Goal: Transaction & Acquisition: Purchase product/service

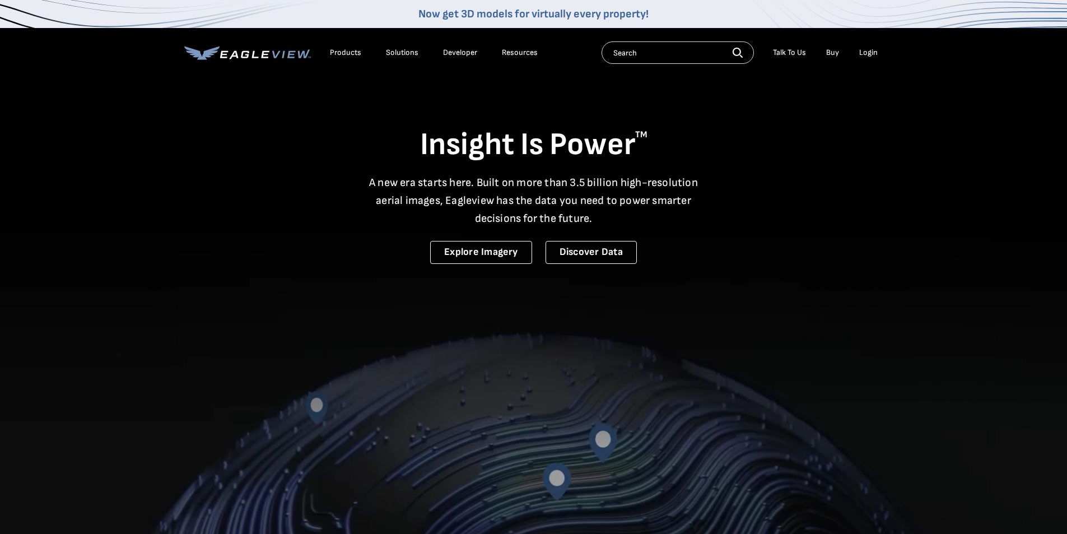
click at [866, 53] on div "Login" at bounding box center [868, 53] width 18 height 10
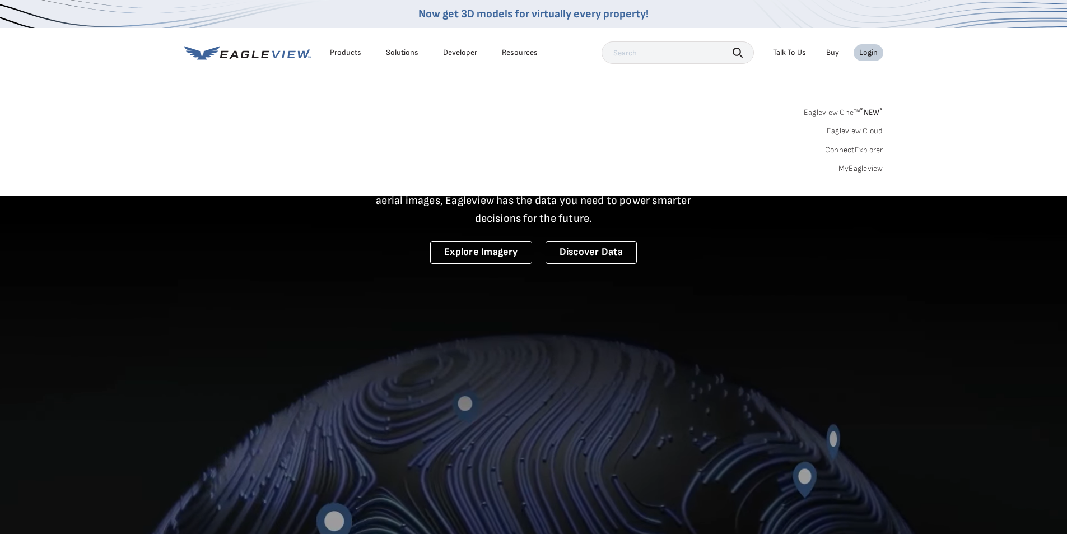
click at [865, 171] on link "MyEagleview" at bounding box center [860, 169] width 45 height 10
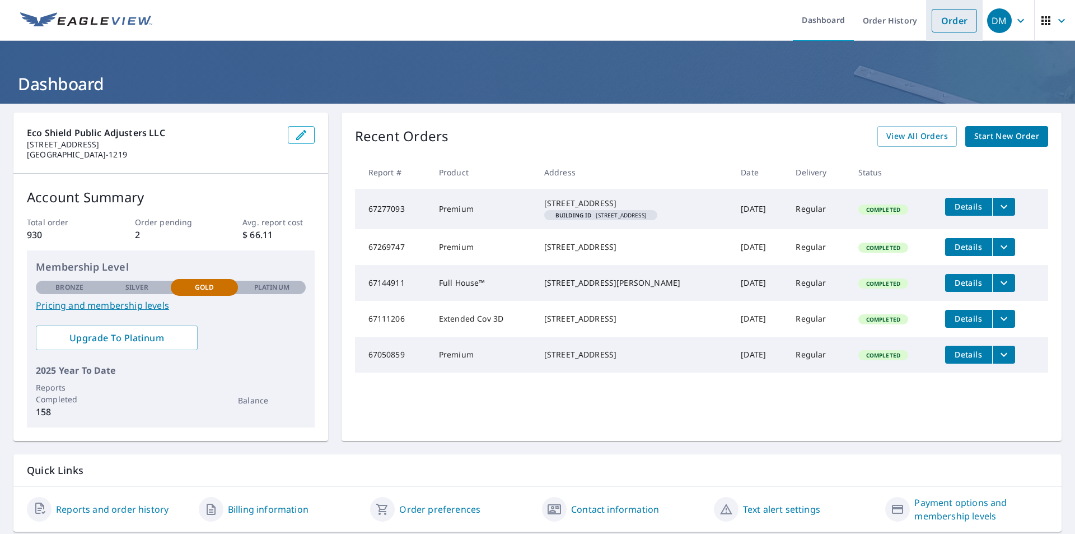
click at [945, 26] on link "Order" at bounding box center [954, 21] width 45 height 24
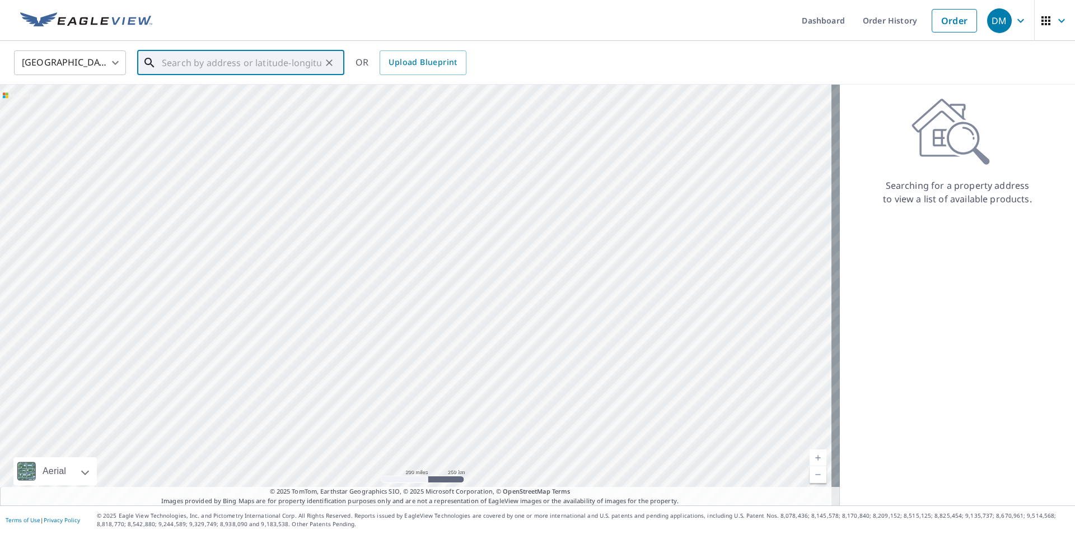
click at [236, 67] on input "text" at bounding box center [242, 62] width 160 height 31
paste input "10331 Country Ln, Beach Park, IL 60087"
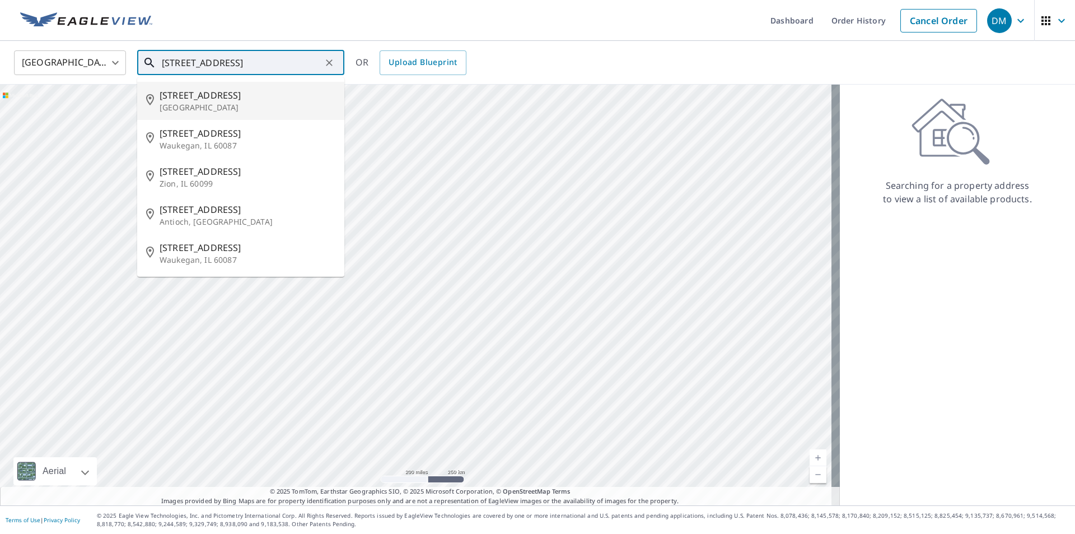
click at [206, 99] on span "10331 Country Ln" at bounding box center [248, 94] width 176 height 13
type input "10331 Country Ln Beach Park, IL 60087"
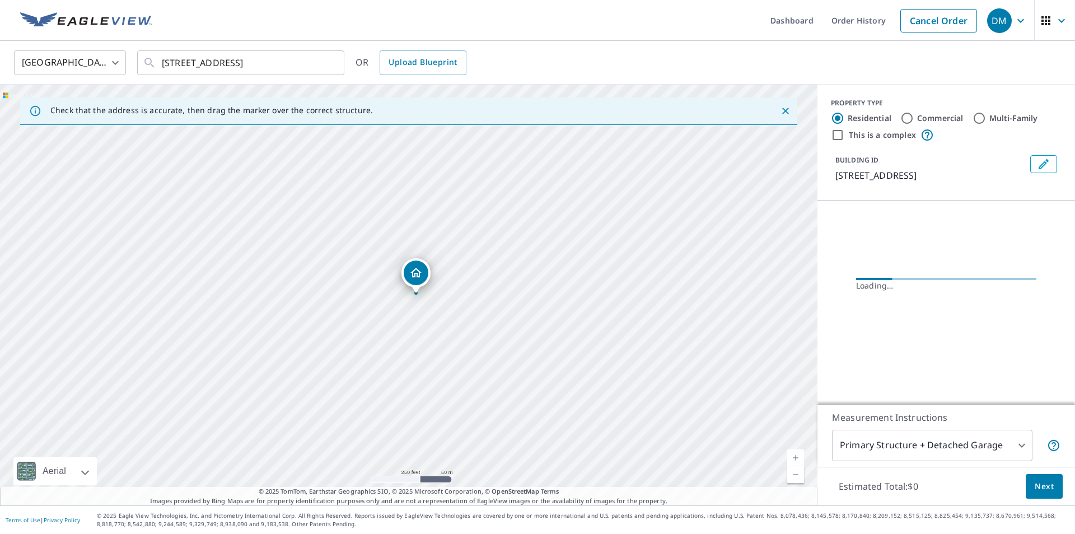
scroll to position [0, 0]
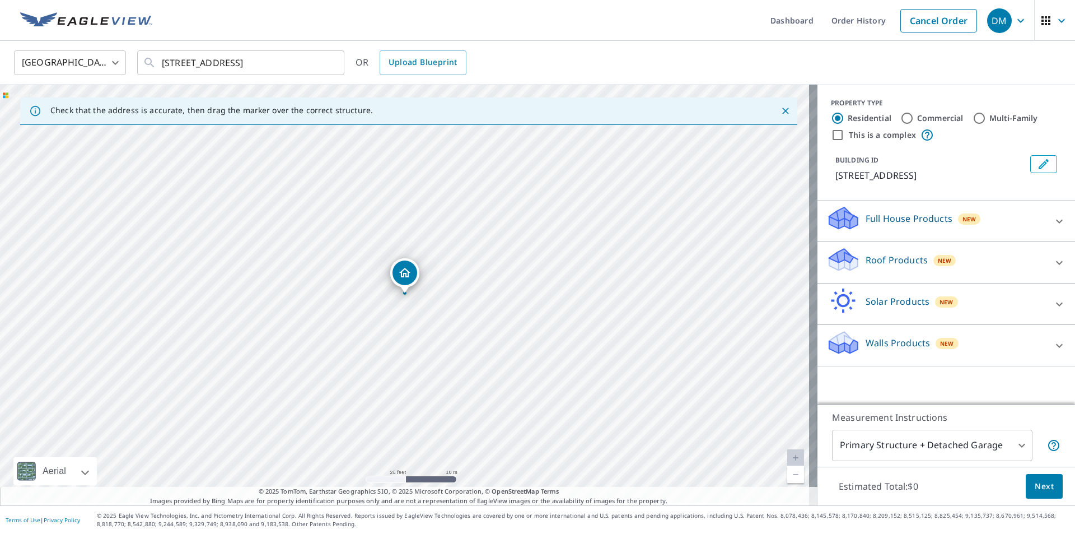
click at [974, 258] on div "Roof Products New" at bounding box center [936, 262] width 220 height 32
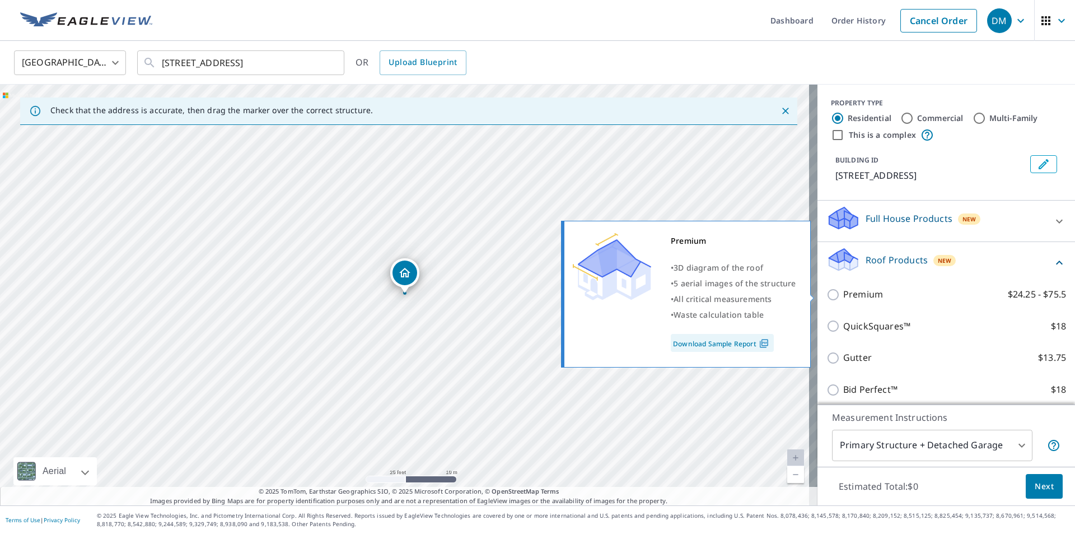
click at [847, 295] on p "Premium" at bounding box center [863, 294] width 40 height 14
click at [843, 295] on input "Premium $24.25 - $75.5" at bounding box center [834, 294] width 17 height 13
checkbox input "true"
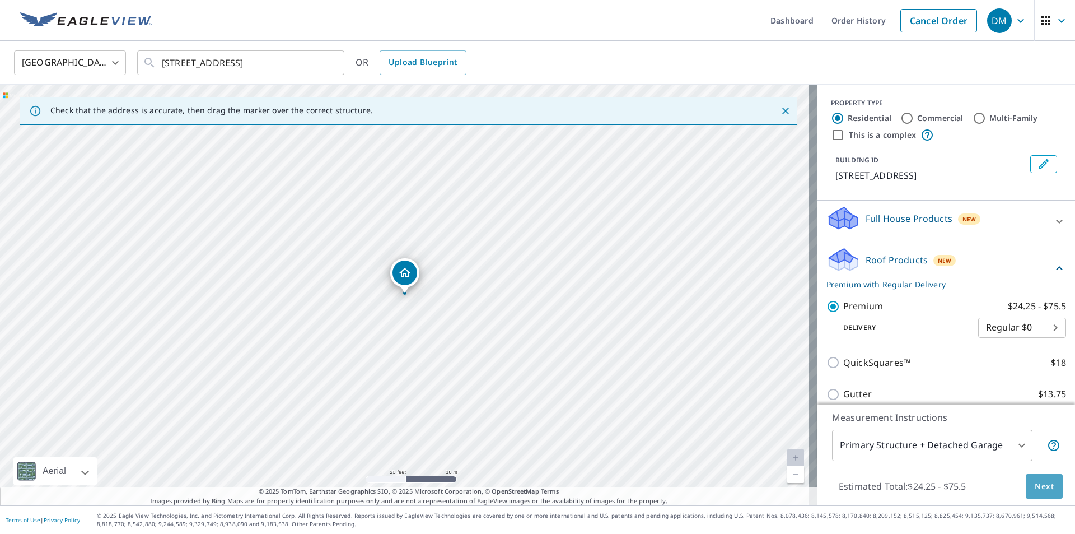
click at [1035, 480] on span "Next" at bounding box center [1044, 486] width 19 height 14
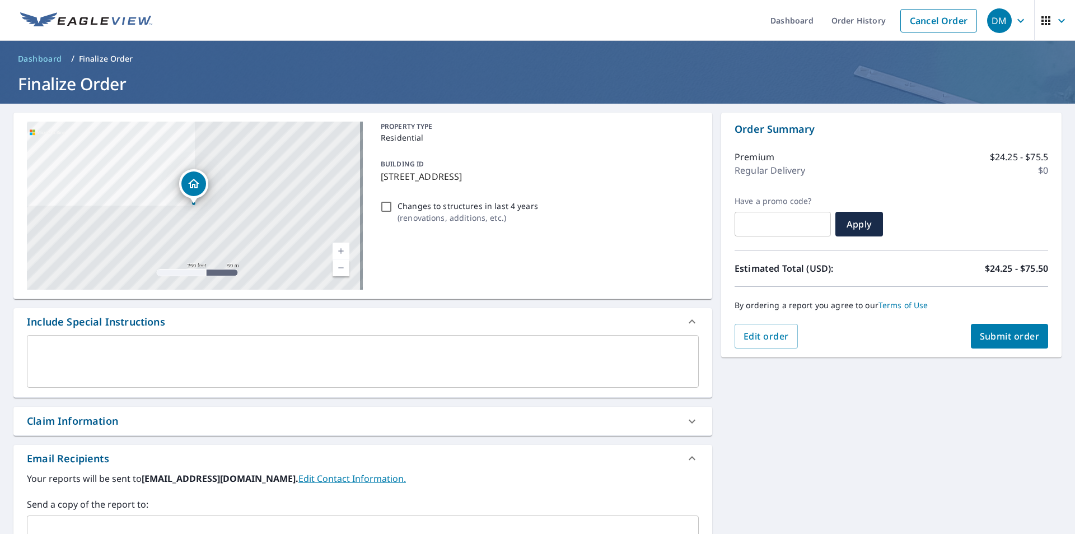
click at [164, 359] on textarea at bounding box center [363, 361] width 656 height 32
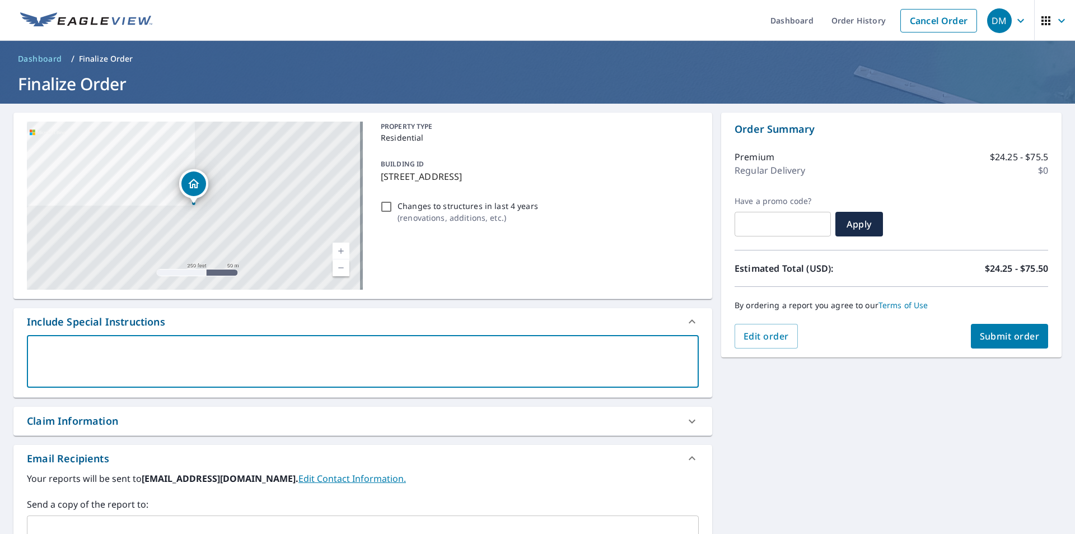
scroll to position [168, 0]
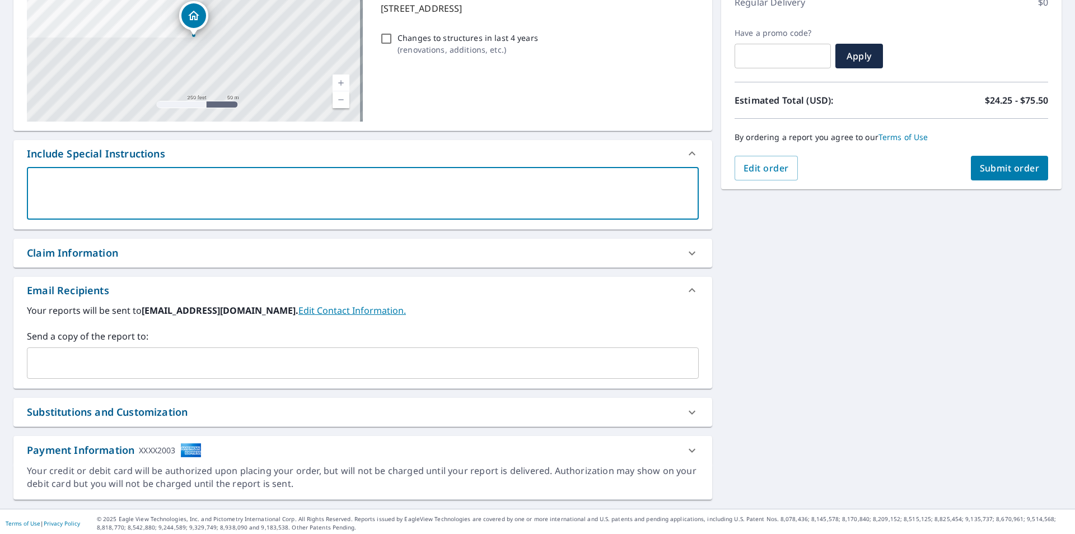
click at [108, 362] on input "text" at bounding box center [354, 362] width 645 height 21
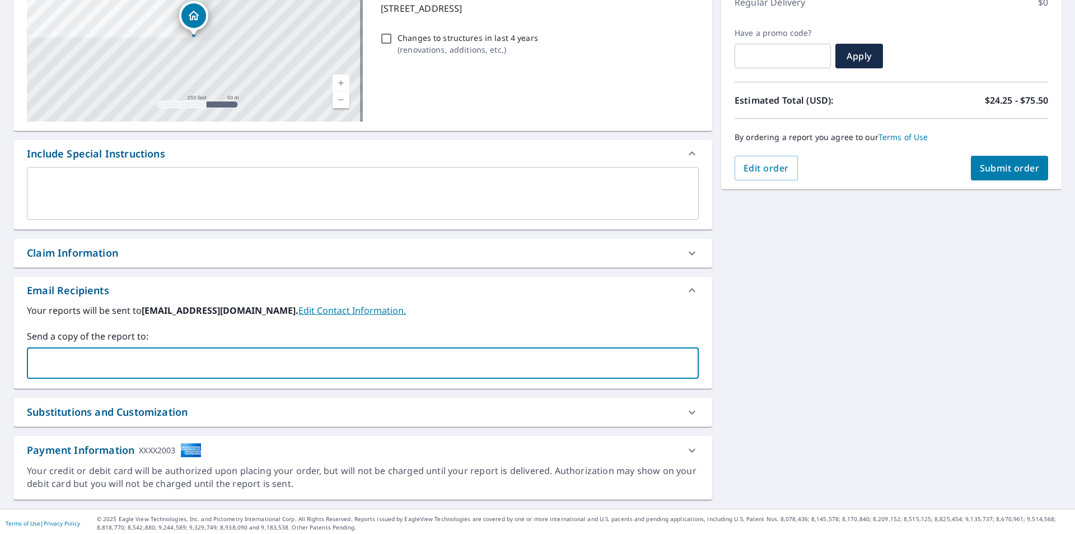
type input "gabriel.ecoshield@live.com"
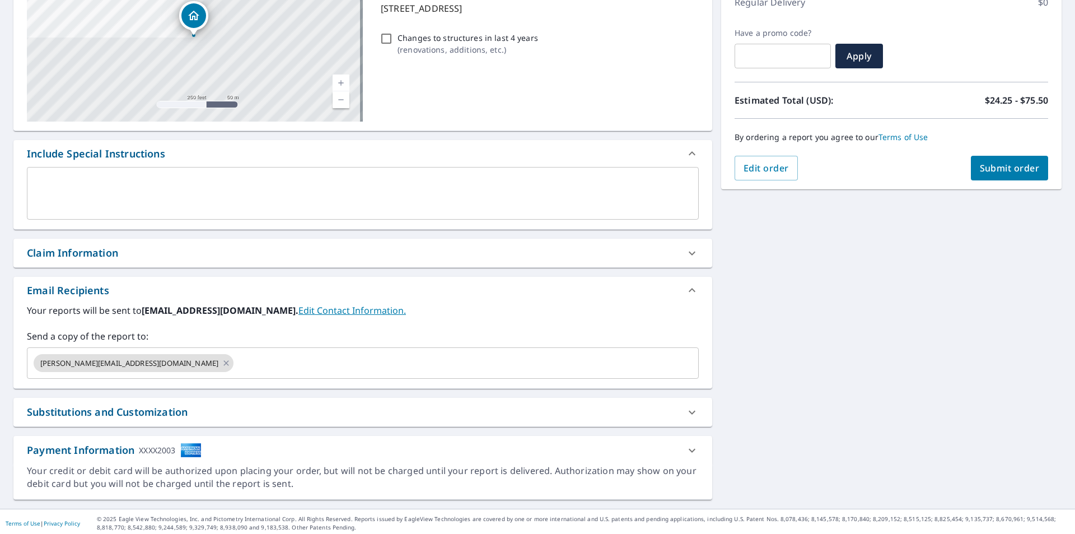
click at [851, 351] on div "10331 Country Ln Beach Park, IL 60087 Aerial Road A standard road map Aerial A …" at bounding box center [537, 222] width 1075 height 573
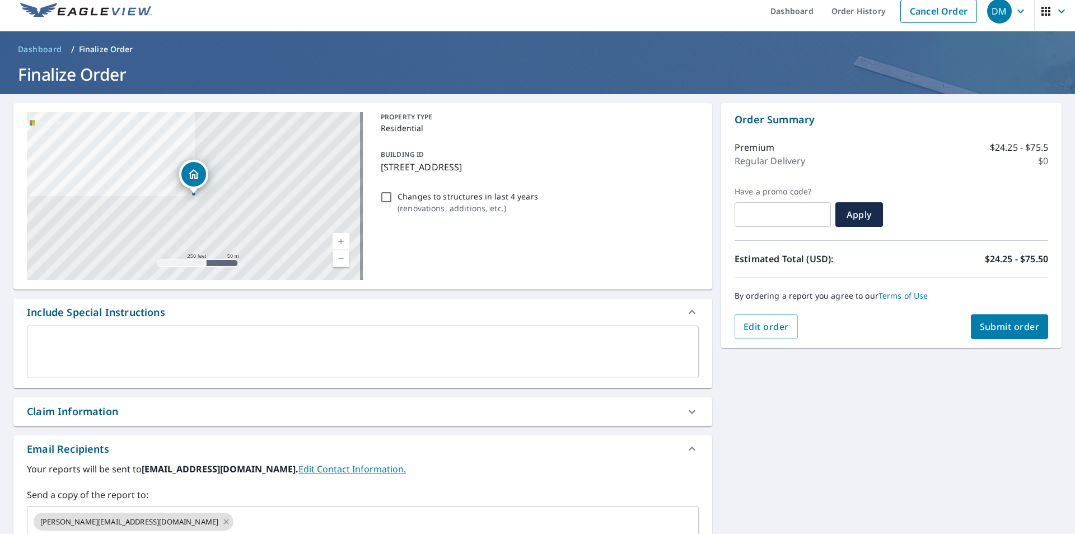
scroll to position [0, 0]
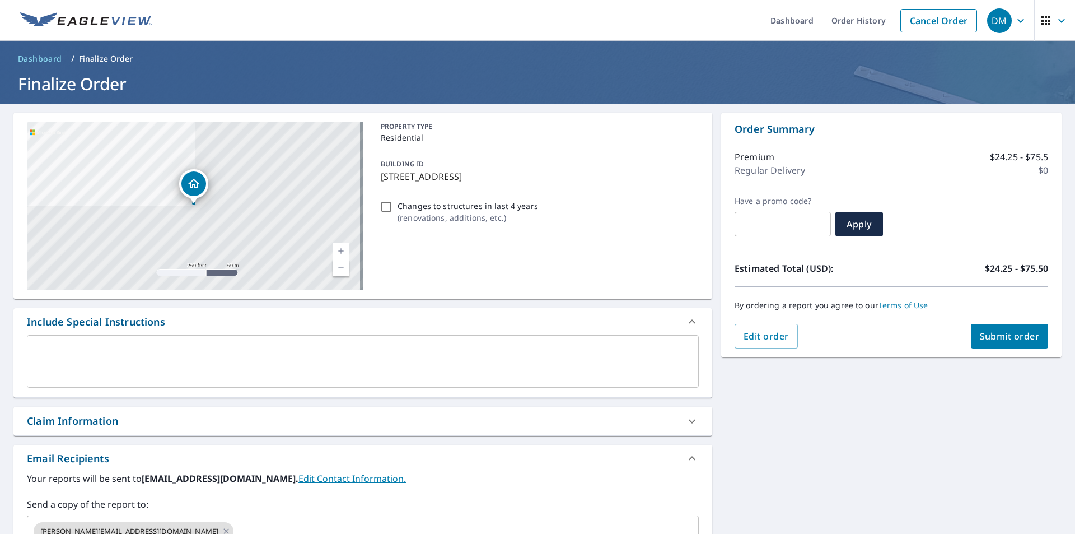
click at [342, 250] on link "Current Level 17, Zoom In" at bounding box center [341, 250] width 17 height 17
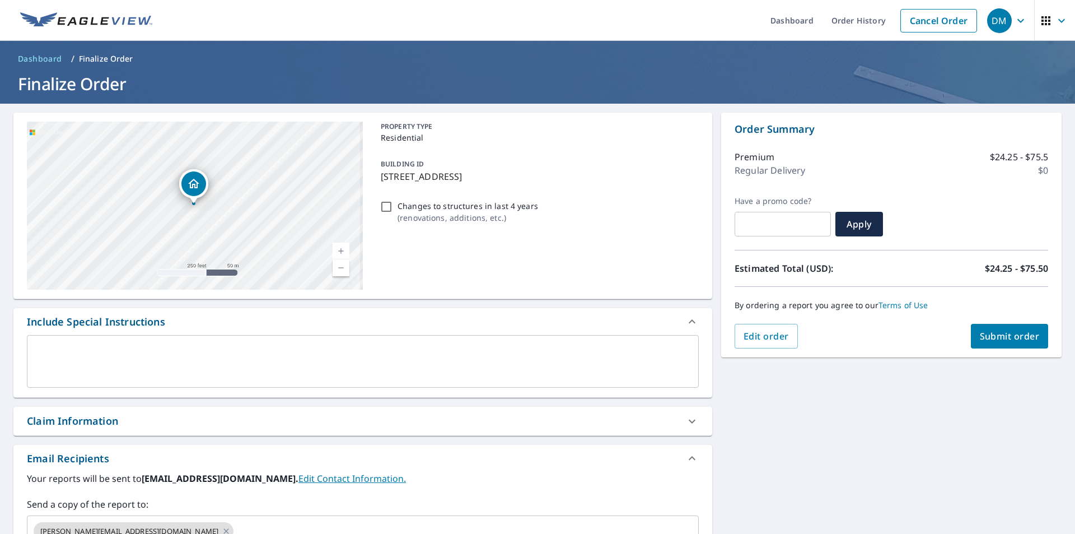
click at [342, 250] on link "Current Level 17, Zoom In" at bounding box center [341, 250] width 17 height 17
drag, startPoint x: 260, startPoint y: 200, endPoint x: 264, endPoint y: 191, distance: 9.8
click at [264, 191] on div "10331 Country Ln Beach Park, IL 60087" at bounding box center [195, 206] width 336 height 168
click at [336, 268] on link "Current Level 19, Zoom Out" at bounding box center [341, 267] width 17 height 17
drag, startPoint x: 226, startPoint y: 211, endPoint x: 235, endPoint y: 221, distance: 13.5
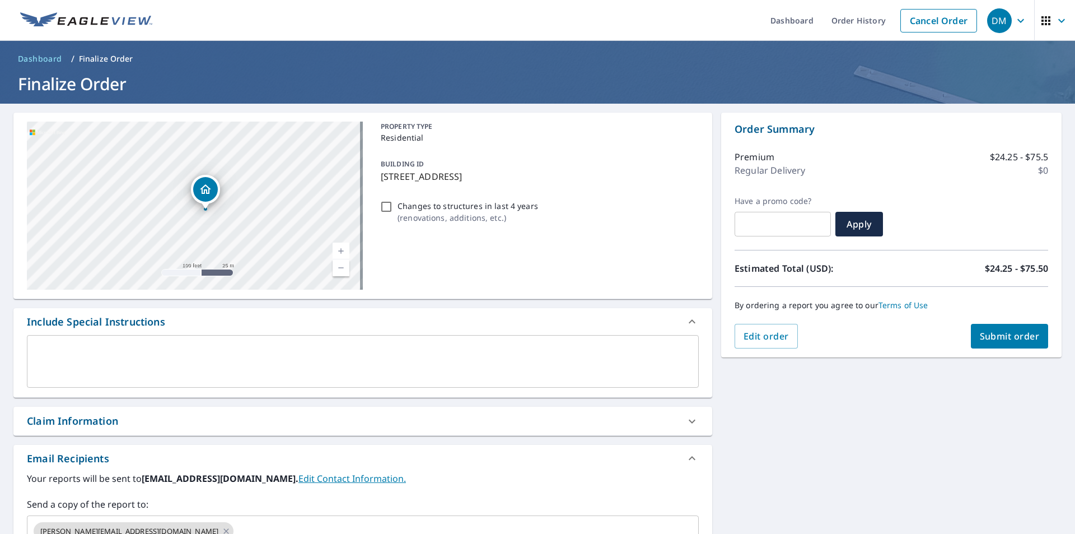
click at [235, 221] on div "10331 Country Ln Beach Park, IL 60087" at bounding box center [195, 206] width 336 height 168
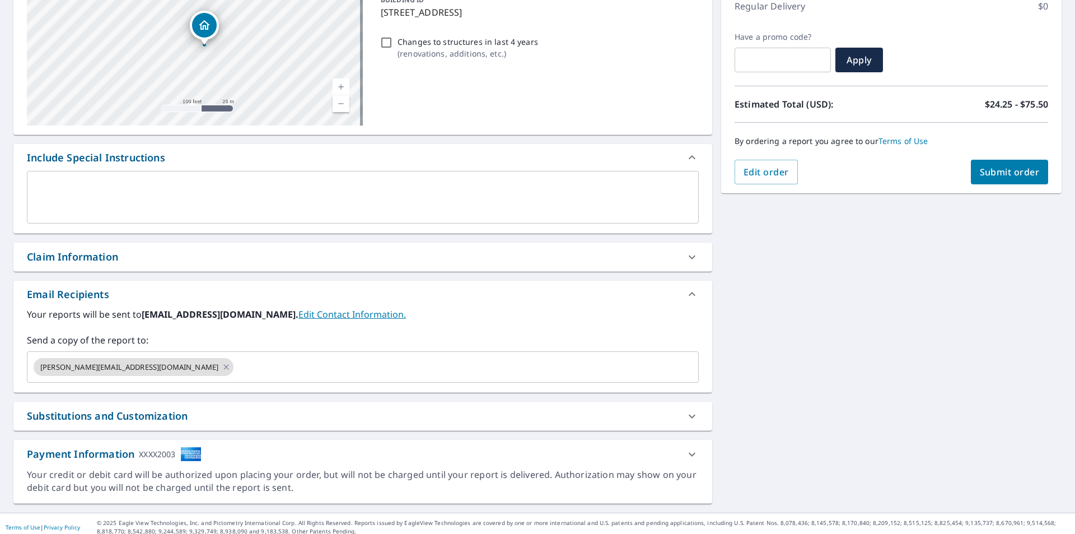
scroll to position [168, 0]
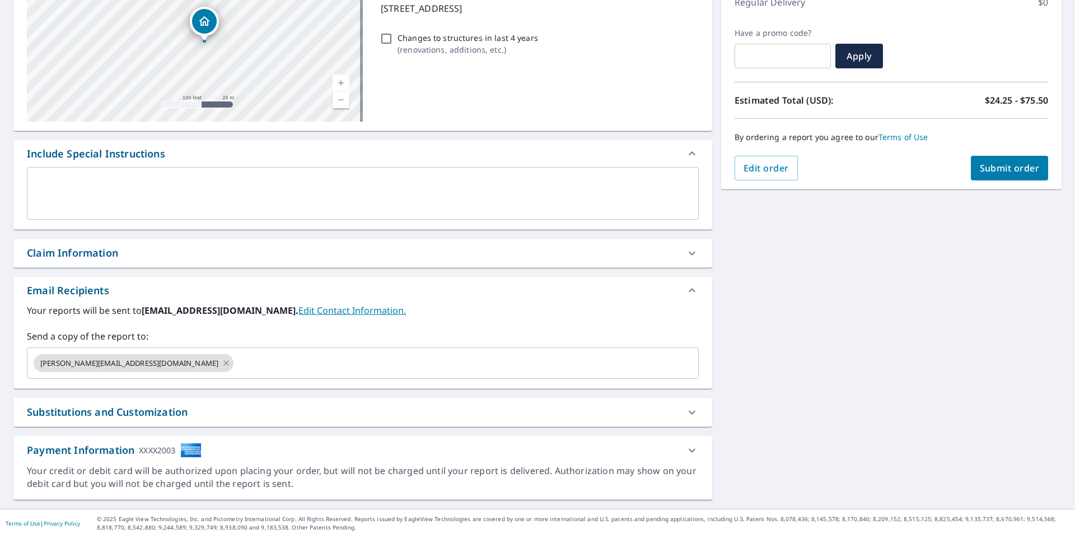
click at [990, 176] on button "Submit order" at bounding box center [1010, 168] width 78 height 25
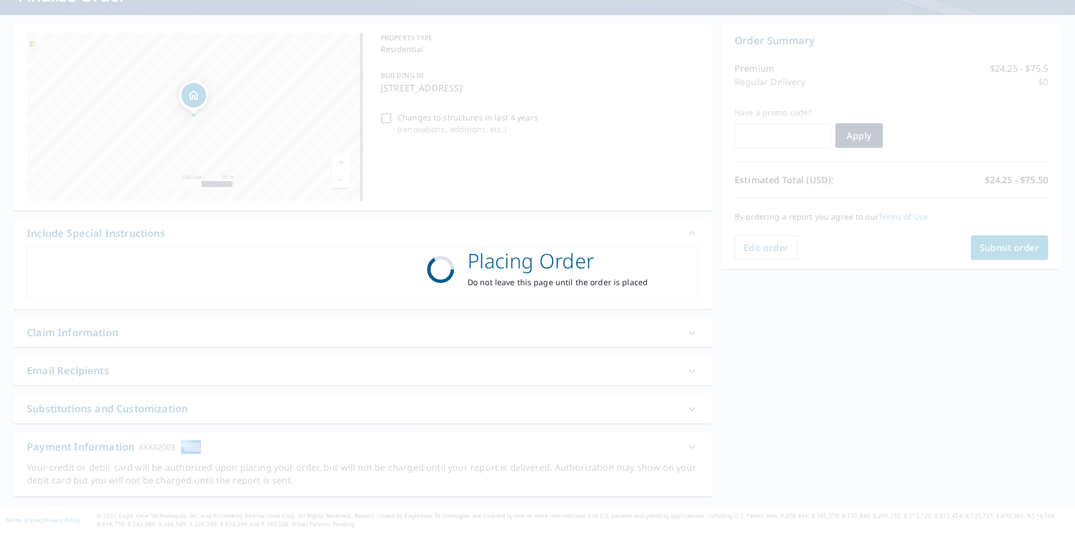
scroll to position [88, 0]
